Goal: Information Seeking & Learning: Find specific fact

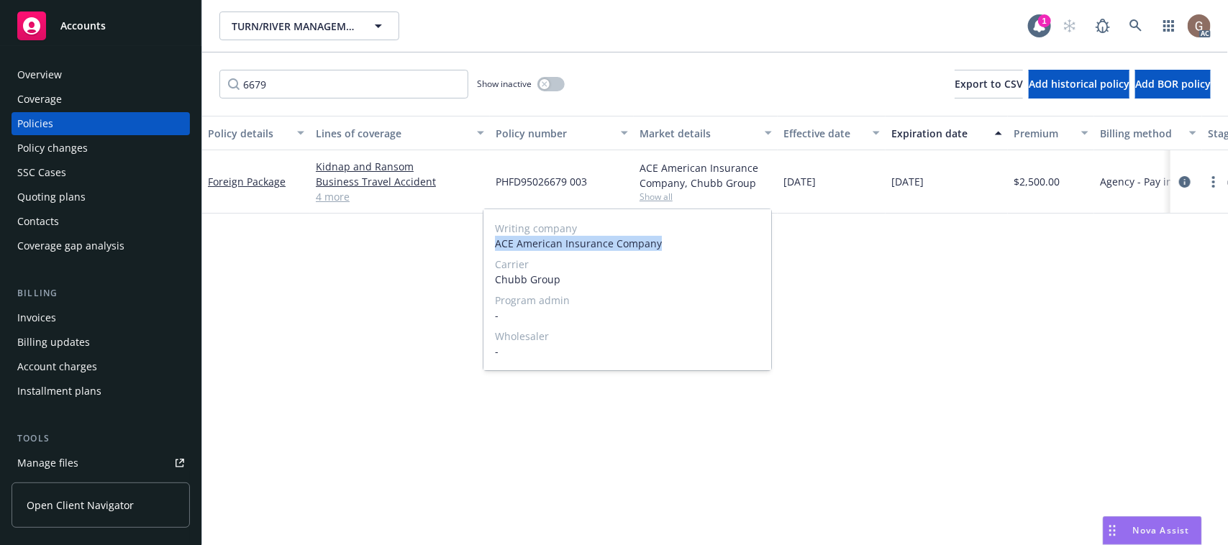
drag, startPoint x: 0, startPoint y: 0, endPoint x: 671, endPoint y: 252, distance: 716.8
click at [670, 252] on div "Writing company ACE American Insurance Company Carrier Chubb Group Program admi…" at bounding box center [627, 289] width 288 height 161
copy span "ACE American Insurance Company"
click at [256, 180] on link "Foreign Package" at bounding box center [247, 182] width 78 height 14
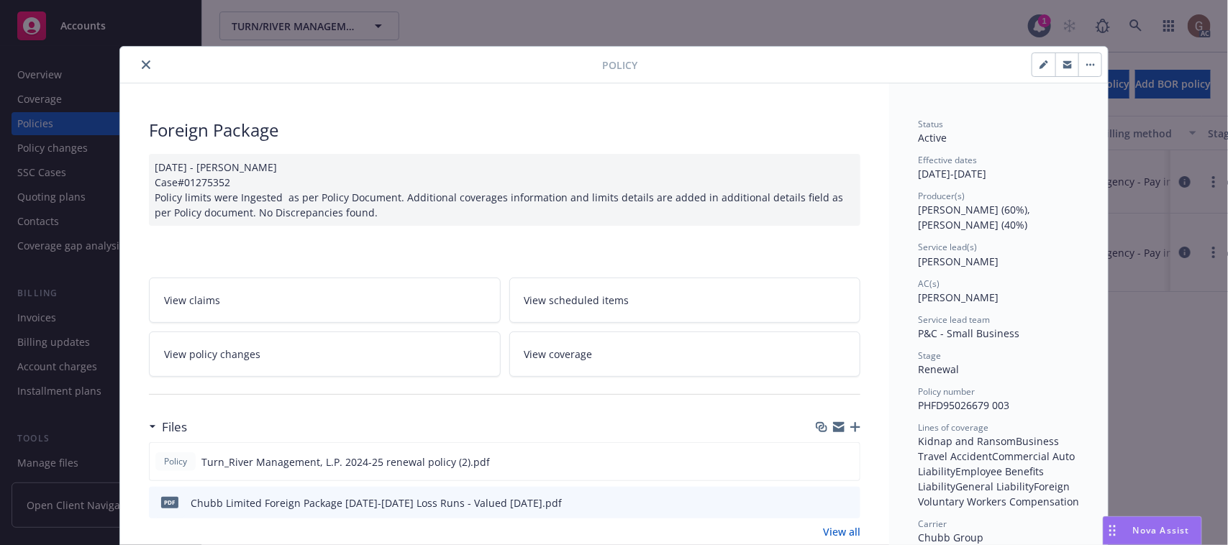
click at [142, 67] on icon "close" at bounding box center [146, 64] width 9 height 9
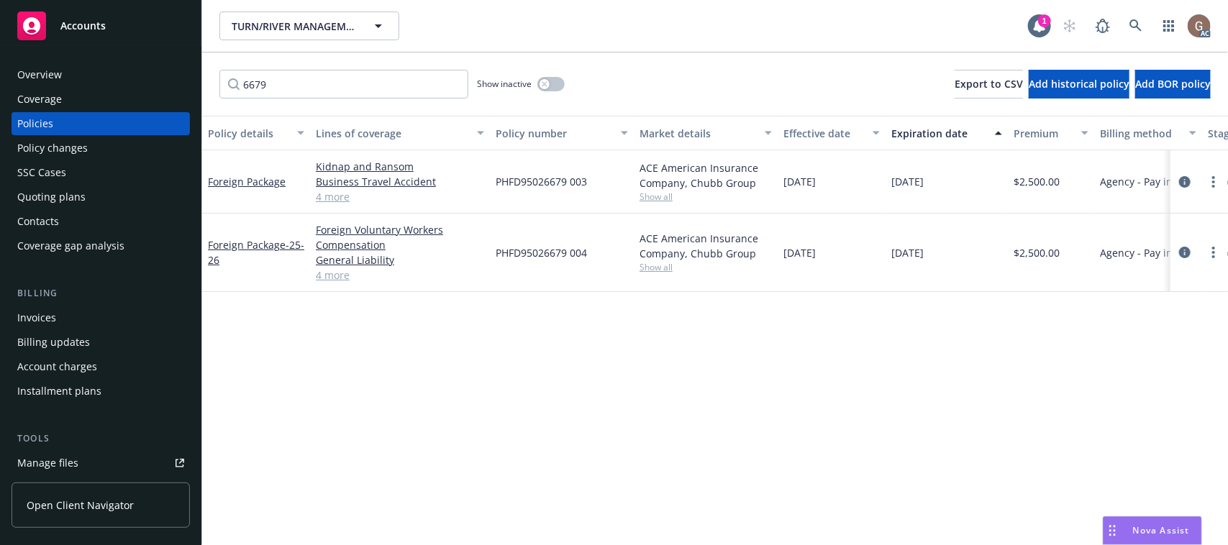
click at [370, 372] on div "Policy details Lines of coverage Policy number Market details Effective date Ex…" at bounding box center [715, 331] width 1026 height 430
